Goal: Register for event/course

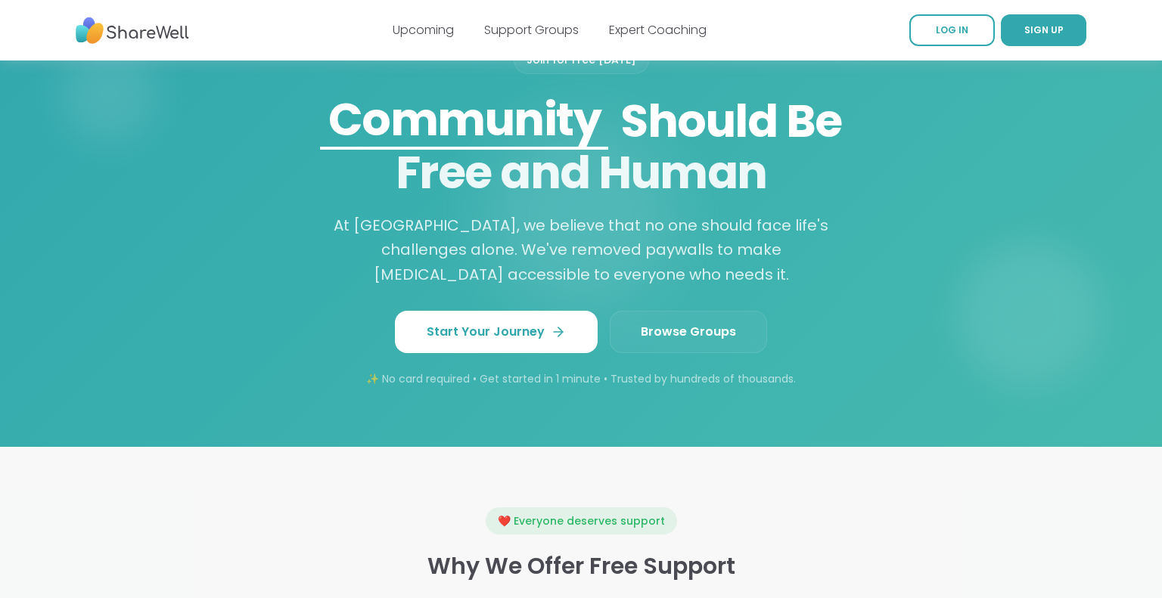
scroll to position [1246, 0]
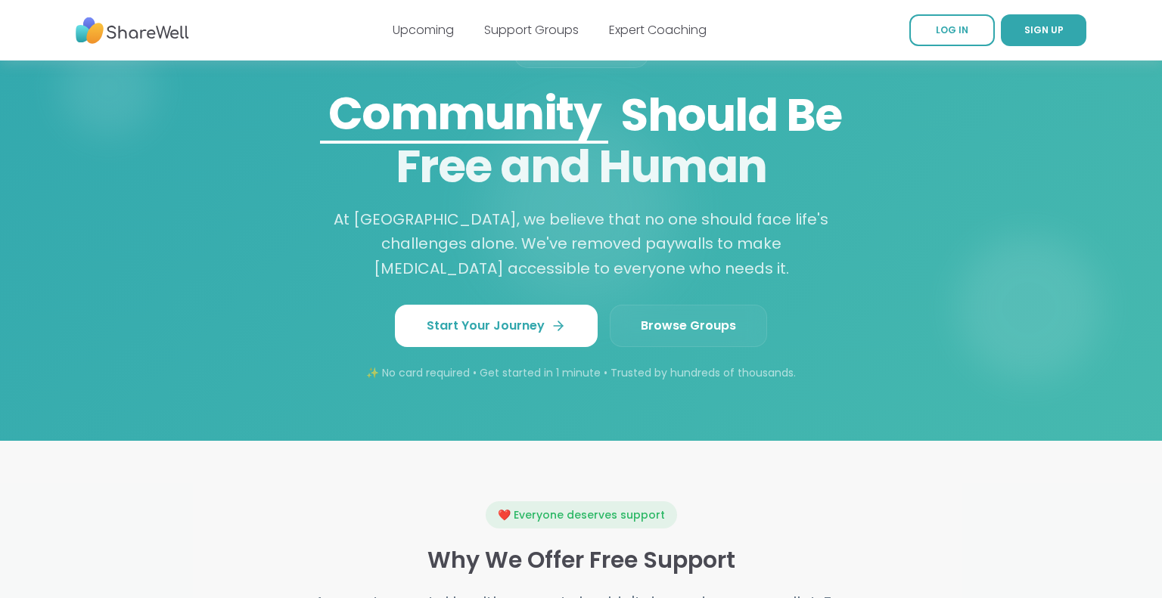
click at [717, 324] on link "Browse Groups" at bounding box center [688, 326] width 157 height 42
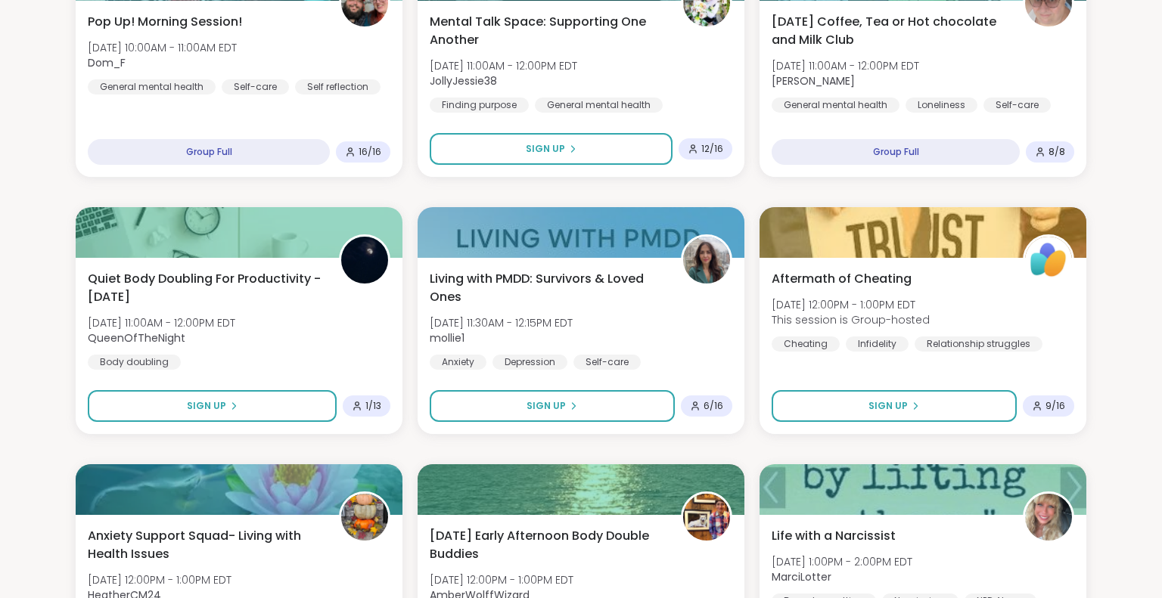
scroll to position [514, 0]
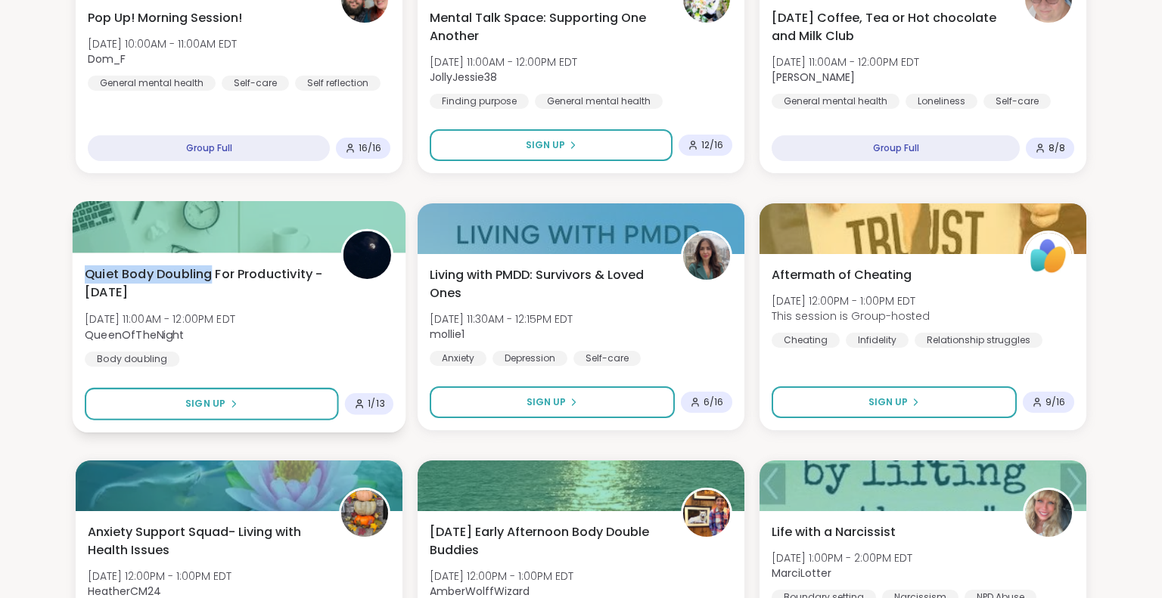
drag, startPoint x: 85, startPoint y: 275, endPoint x: 210, endPoint y: 281, distance: 124.9
click at [210, 281] on span "Quiet Body Doubling For Productivity - [DATE]" at bounding box center [204, 283] width 239 height 37
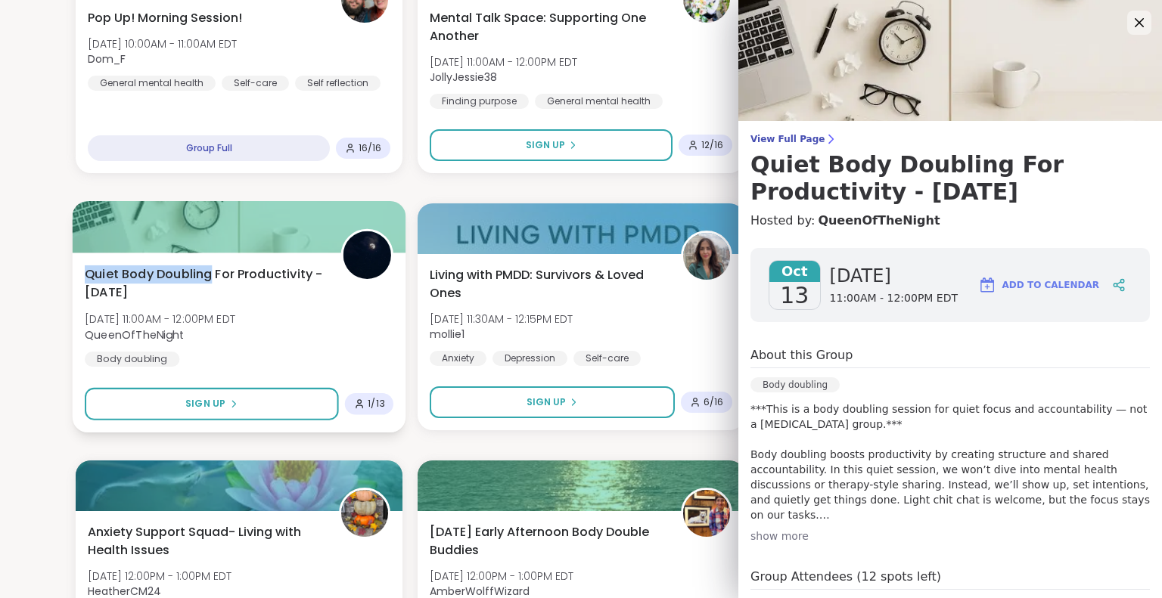
copy span "Quiet Body Doubling"
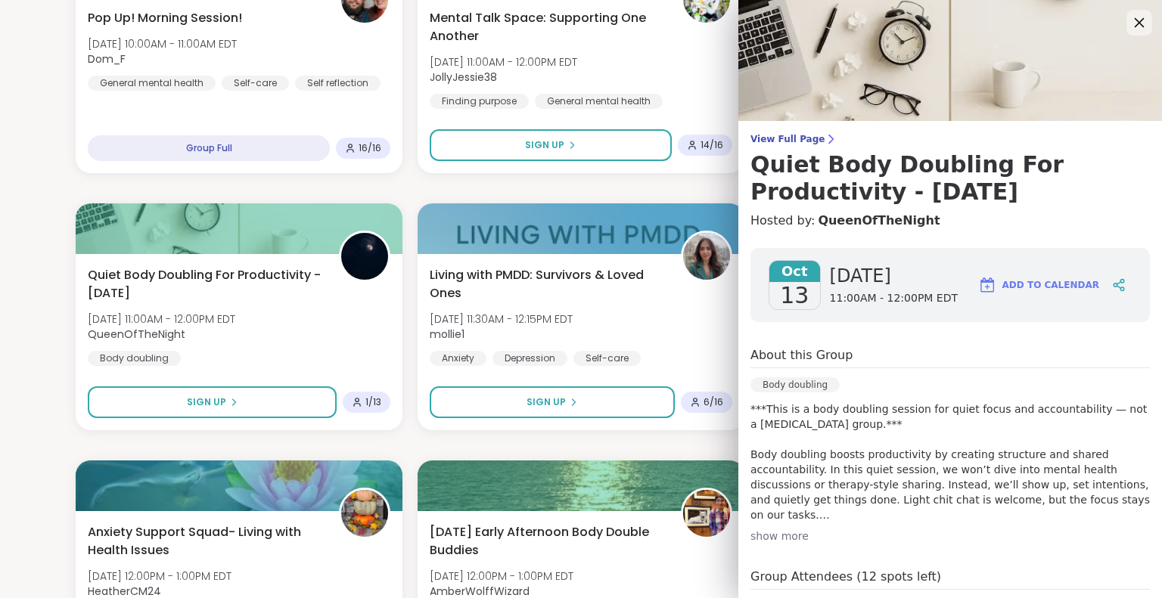
click at [1143, 24] on icon at bounding box center [1138, 22] width 19 height 19
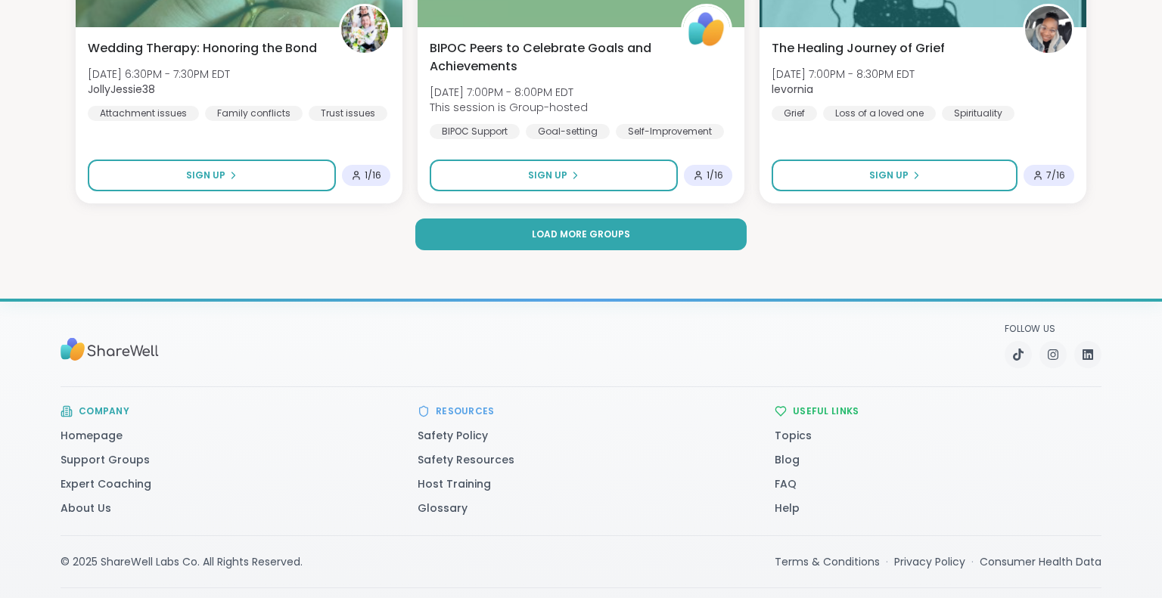
scroll to position [3047, 0]
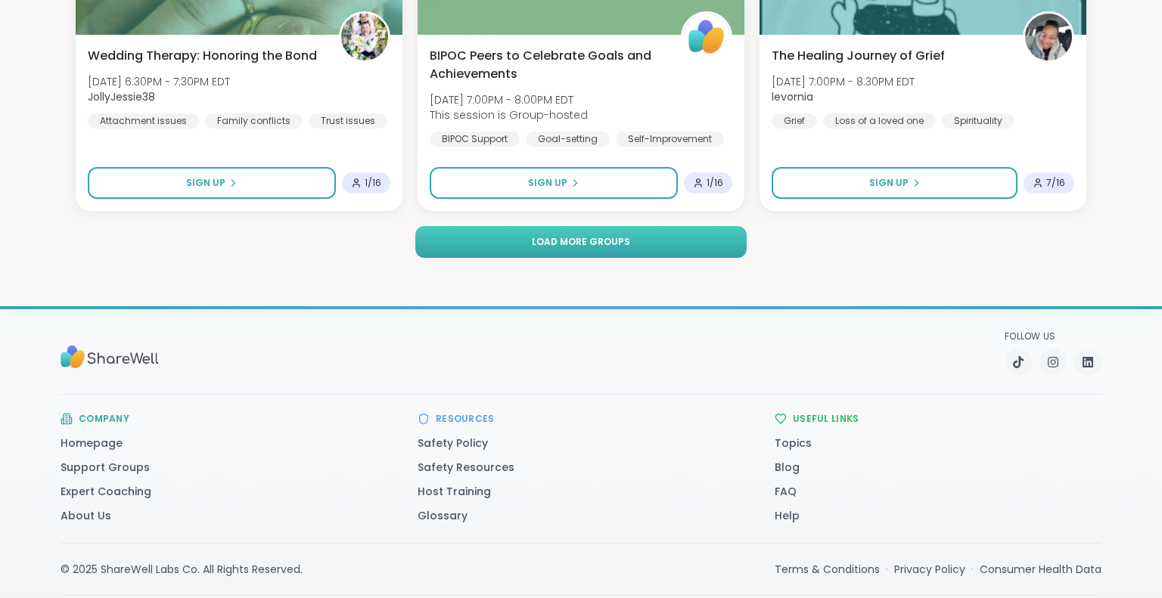
click at [504, 242] on button "Load more groups" at bounding box center [580, 242] width 331 height 32
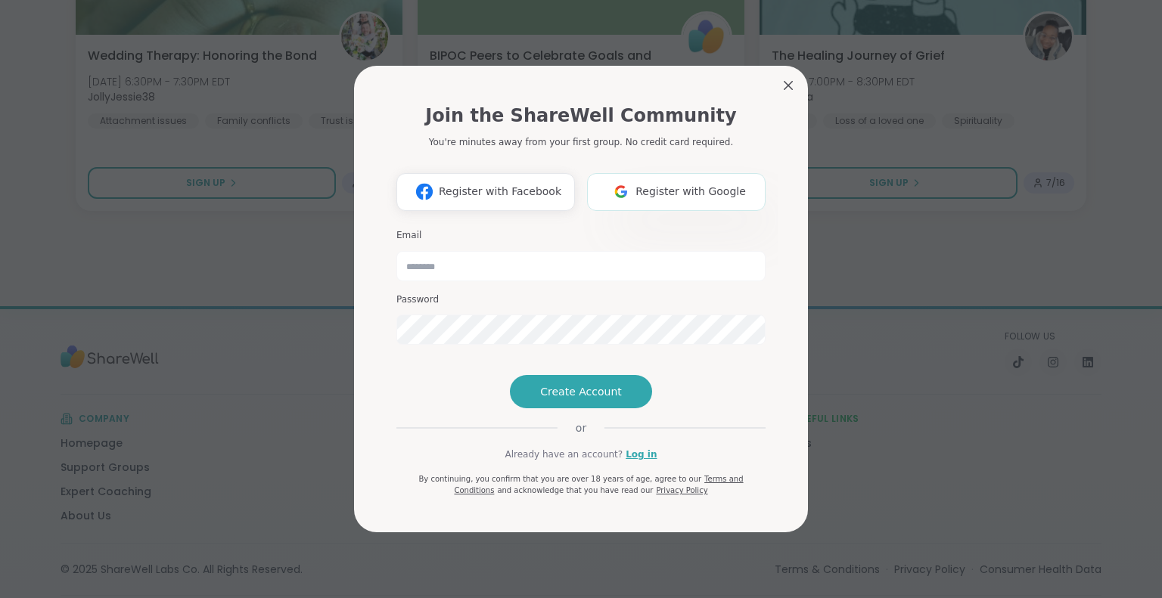
click at [700, 184] on span "Register with Google" at bounding box center [690, 192] width 110 height 16
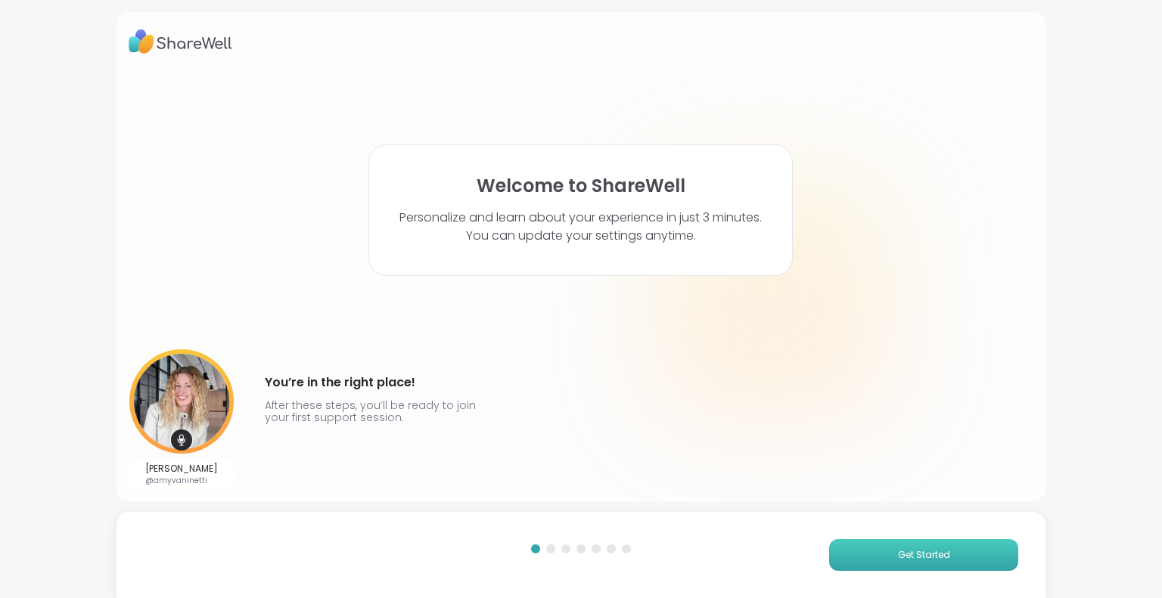
click at [907, 561] on span "Get Started" at bounding box center [924, 555] width 52 height 14
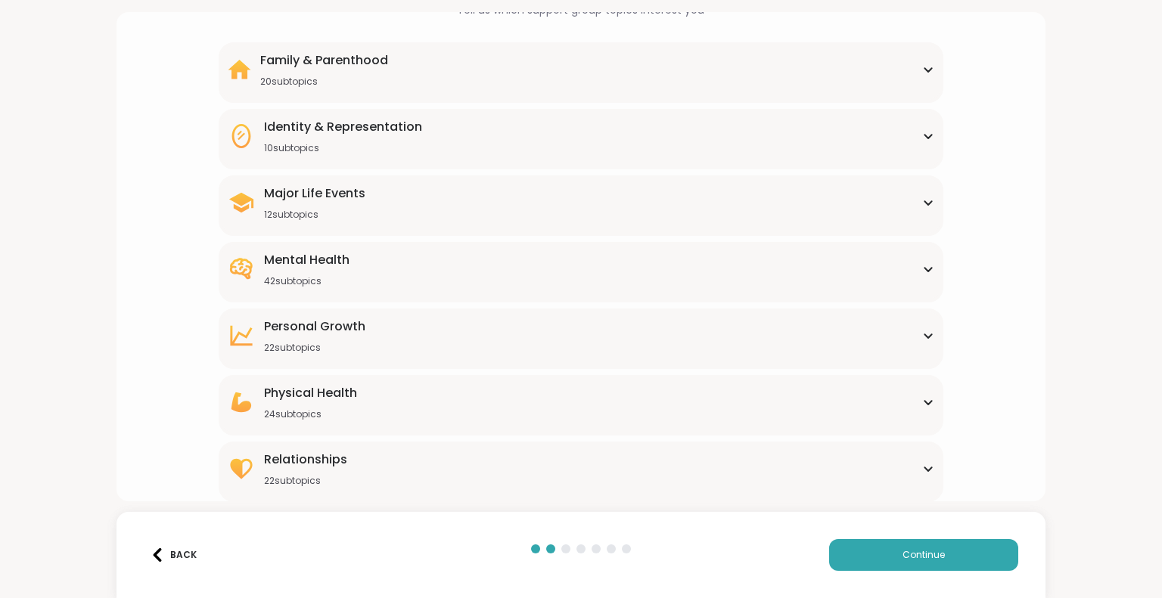
scroll to position [107, 0]
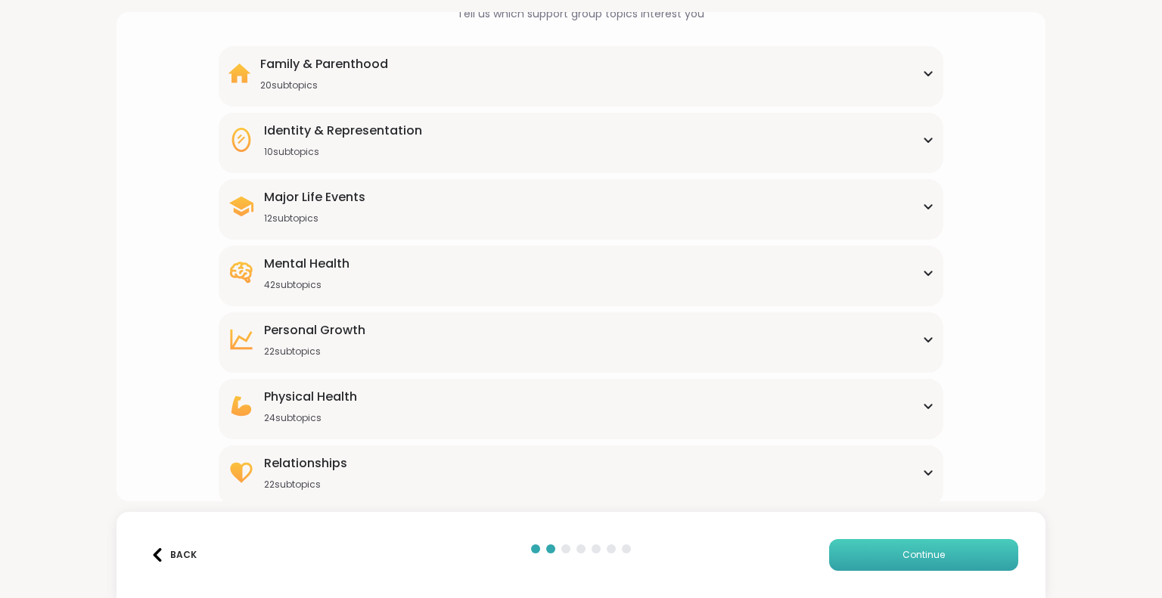
click at [944, 557] on span "Continue" at bounding box center [923, 555] width 42 height 14
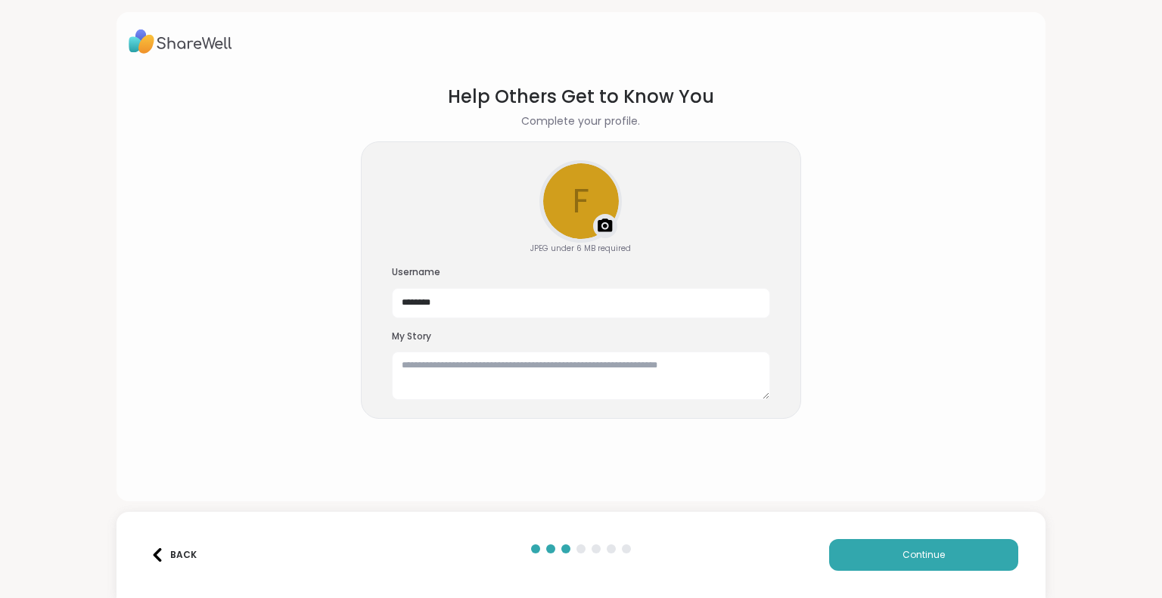
click at [606, 229] on img at bounding box center [605, 226] width 18 height 18
click at [605, 225] on img at bounding box center [605, 226] width 18 height 18
click at [925, 573] on div "Back Continue" at bounding box center [581, 555] width 930 height 86
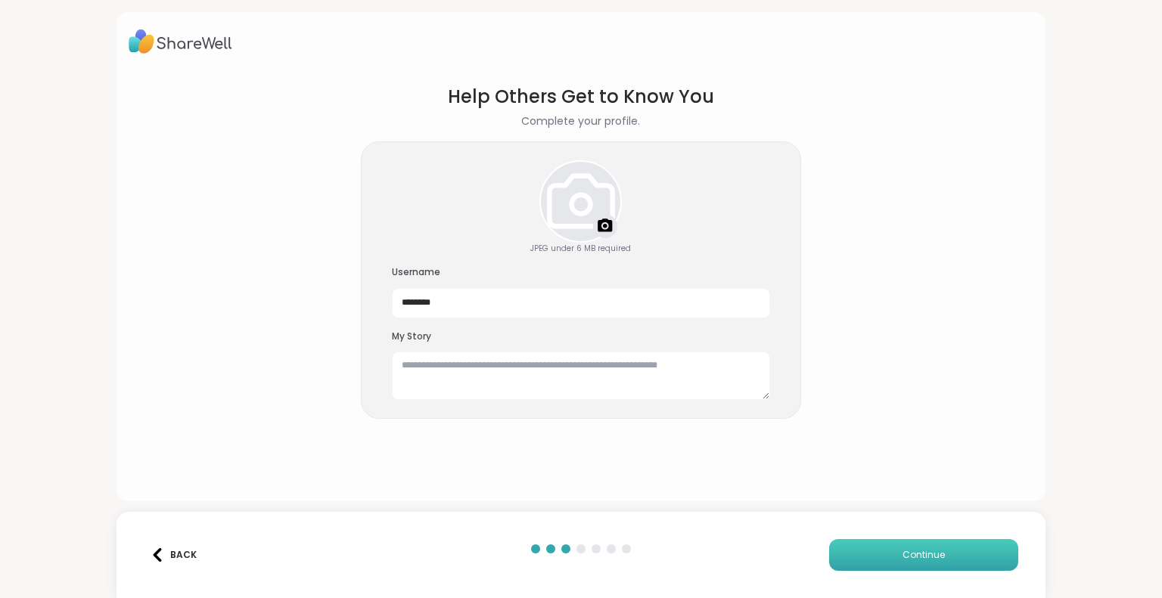
click at [922, 553] on span "Continue" at bounding box center [923, 555] width 42 height 14
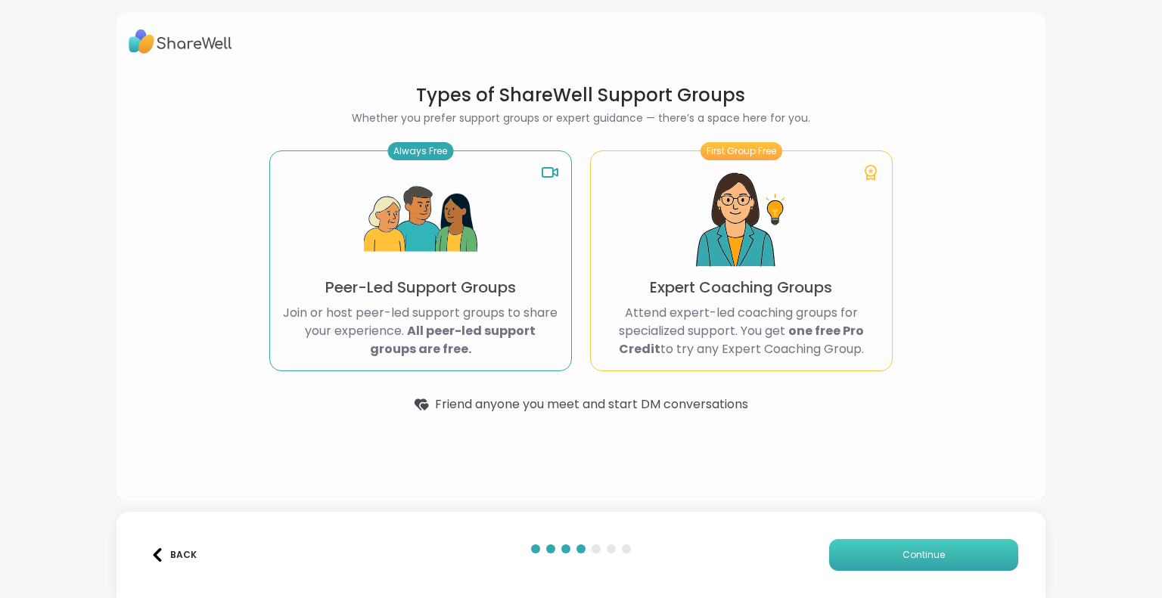
click at [923, 551] on span "Continue" at bounding box center [923, 555] width 42 height 14
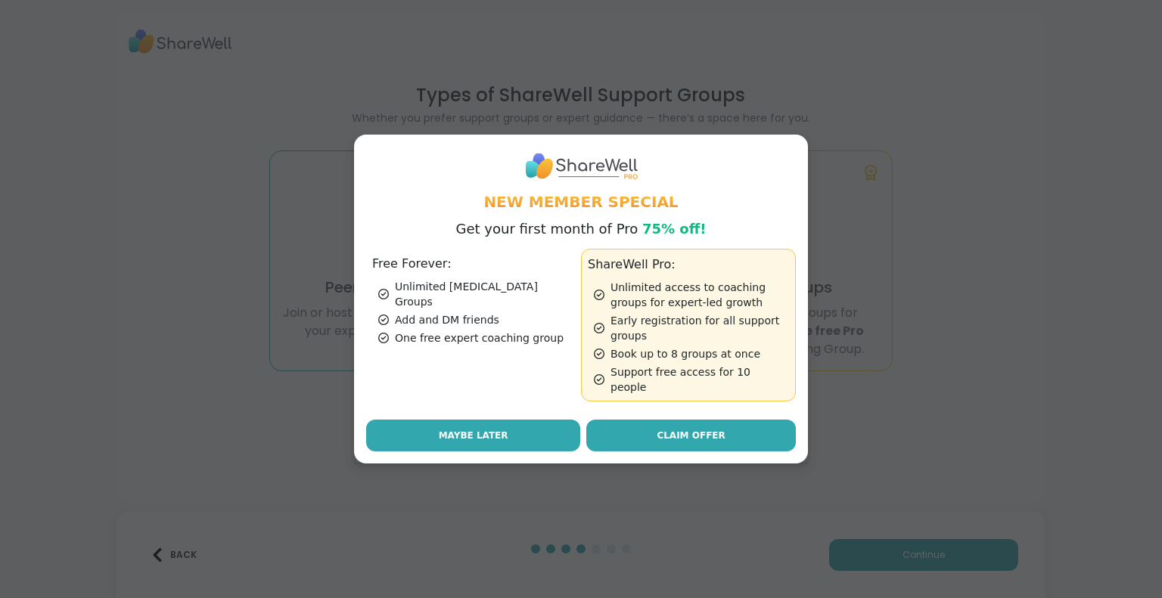
click at [480, 429] on span "Maybe Later" at bounding box center [474, 436] width 70 height 14
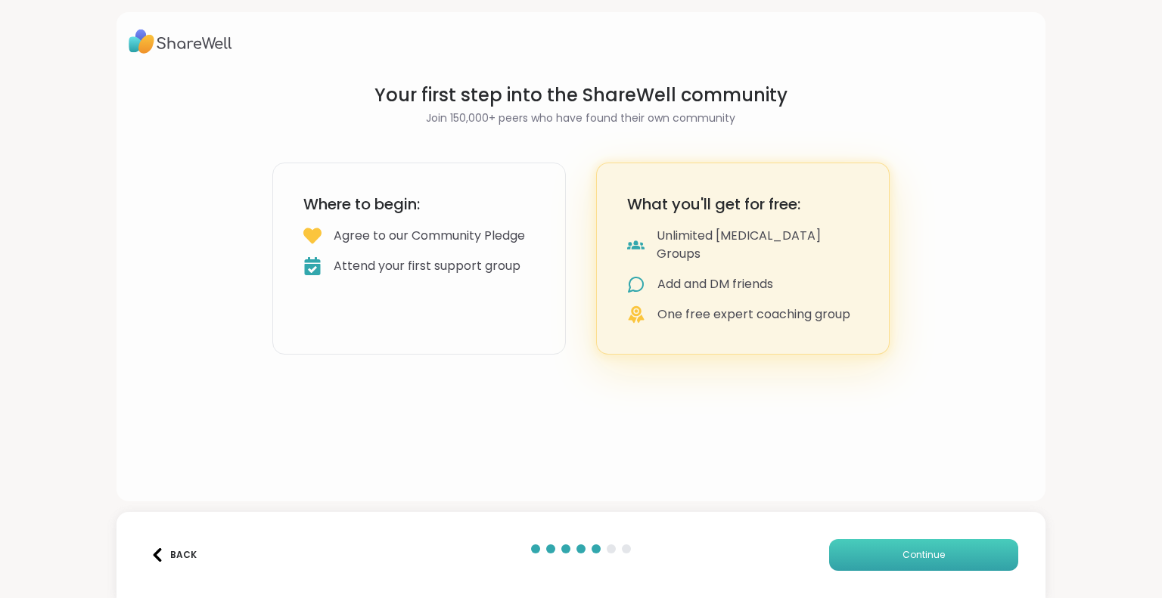
click at [877, 564] on button "Continue" at bounding box center [923, 555] width 189 height 32
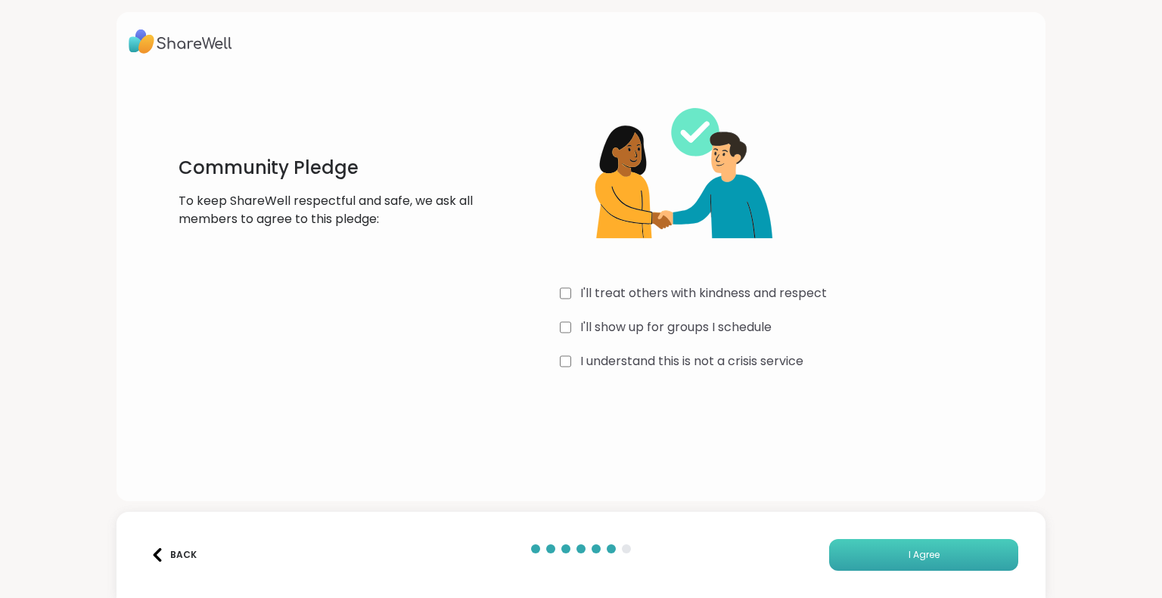
click at [933, 559] on span "I Agree" at bounding box center [923, 555] width 31 height 14
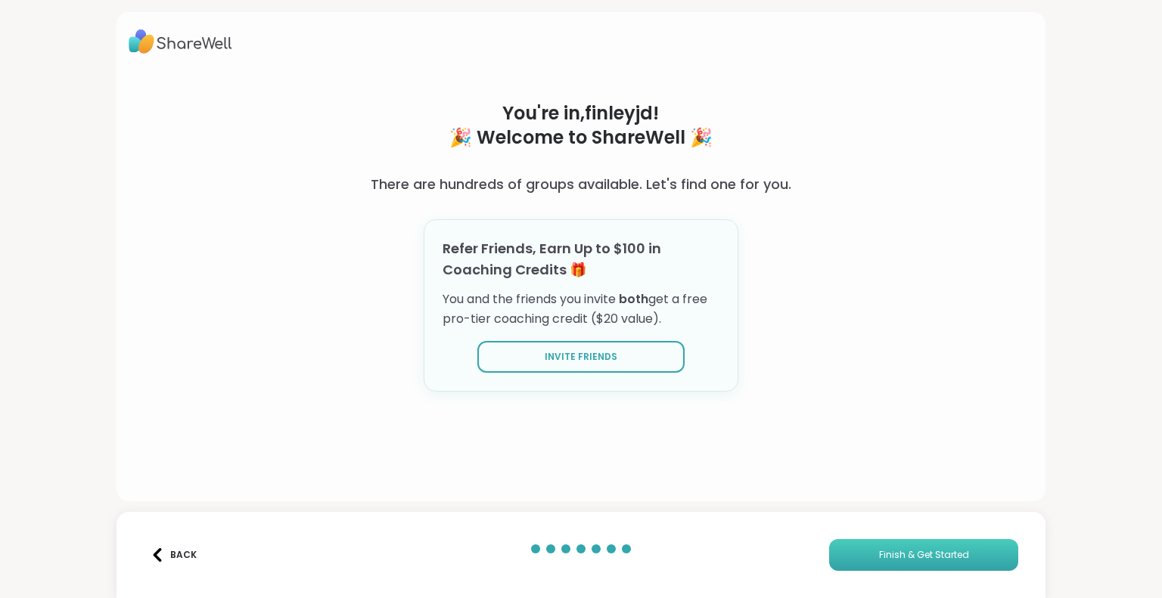
click at [927, 554] on span "Finish & Get Started" at bounding box center [924, 555] width 90 height 14
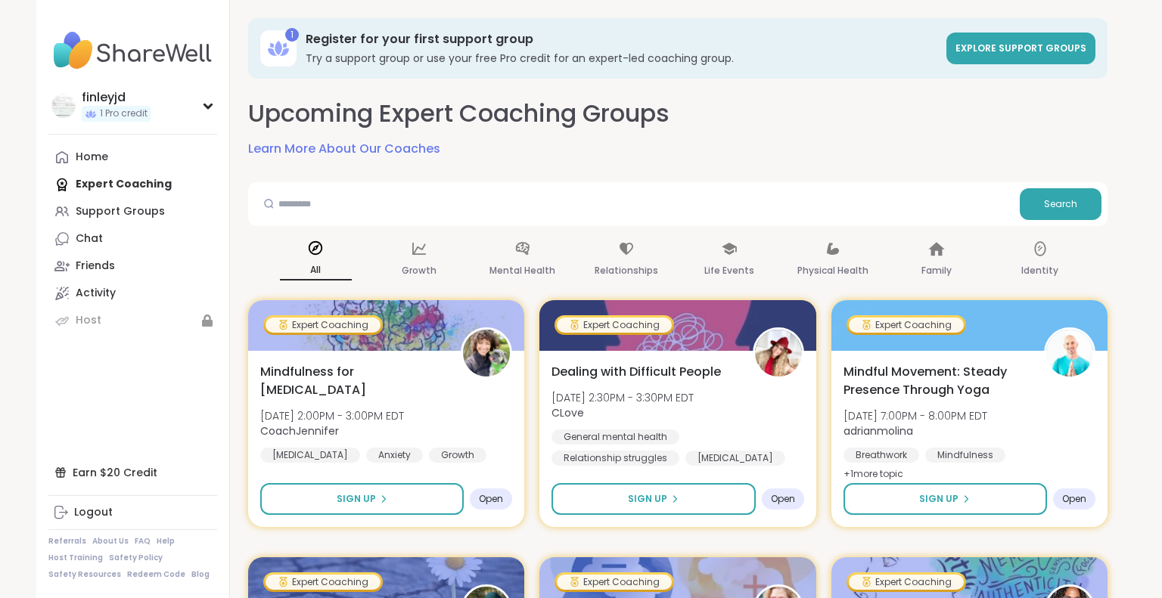
click at [316, 258] on div "All" at bounding box center [316, 260] width 72 height 56
click at [139, 219] on div "Support Groups" at bounding box center [120, 211] width 89 height 15
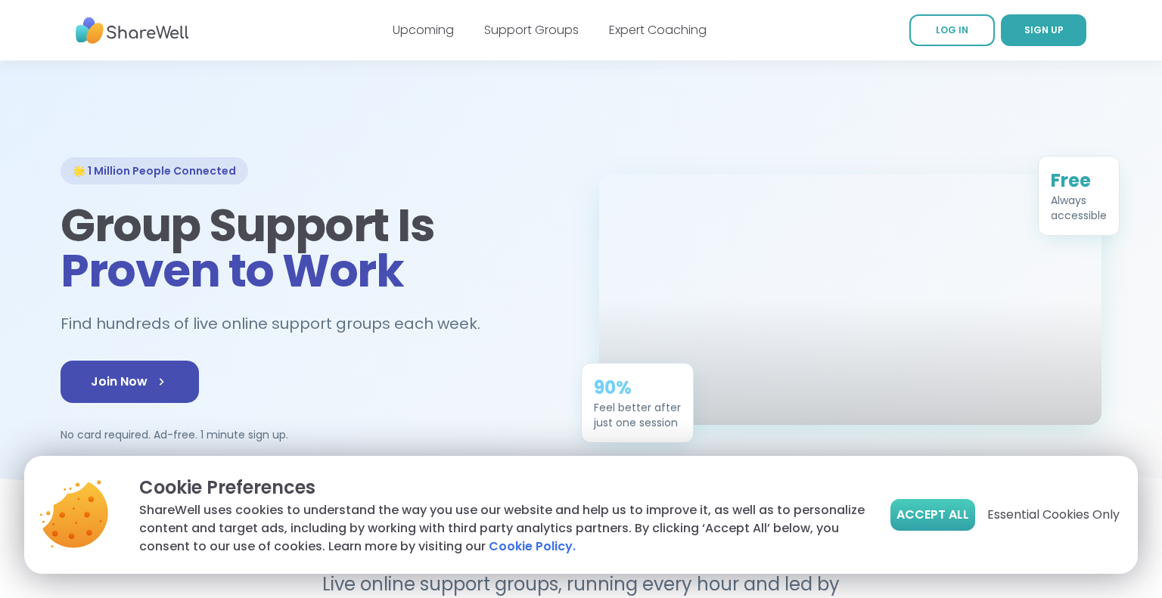
click at [927, 516] on span "Accept All" at bounding box center [932, 515] width 73 height 18
